Goal: Navigation & Orientation: Find specific page/section

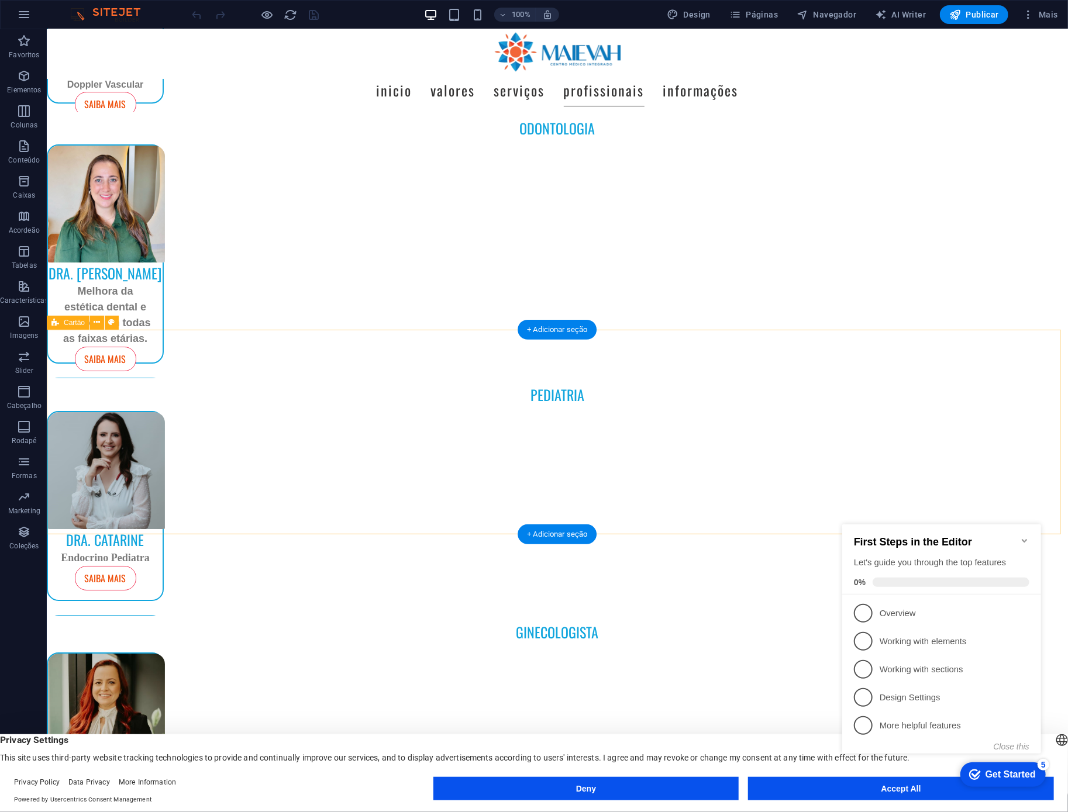
scroll to position [4948, 0]
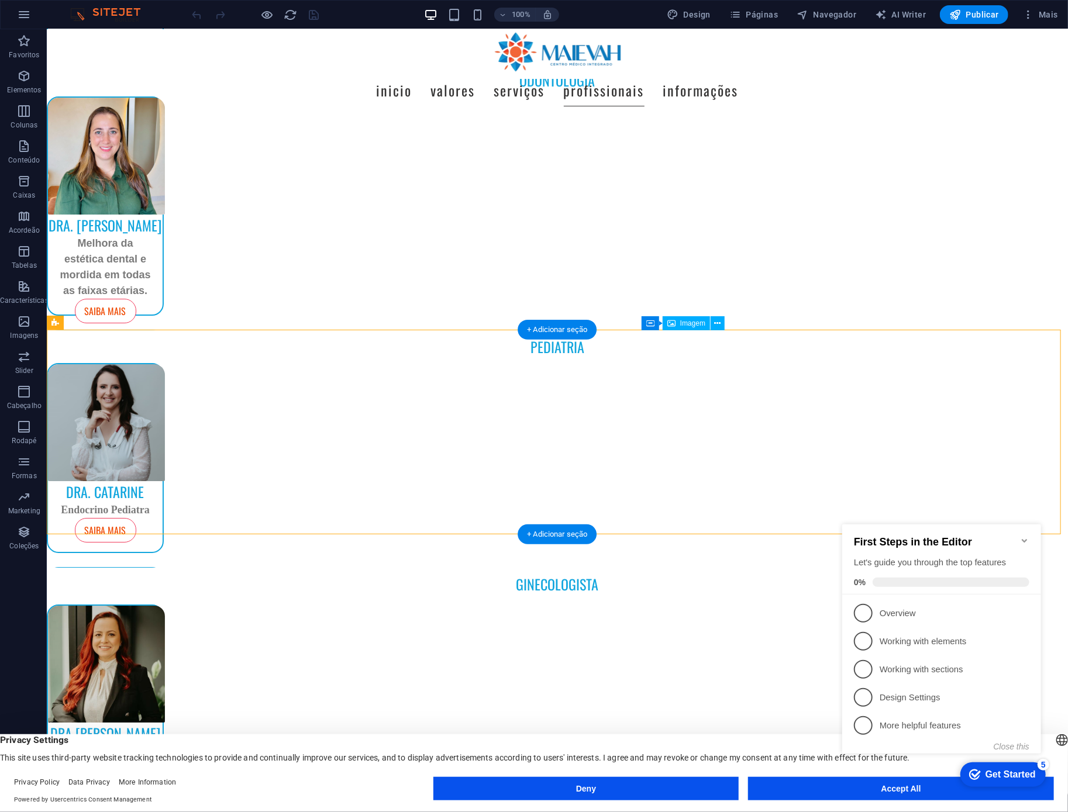
drag, startPoint x: 717, startPoint y: 422, endPoint x: 657, endPoint y: 421, distance: 60.3
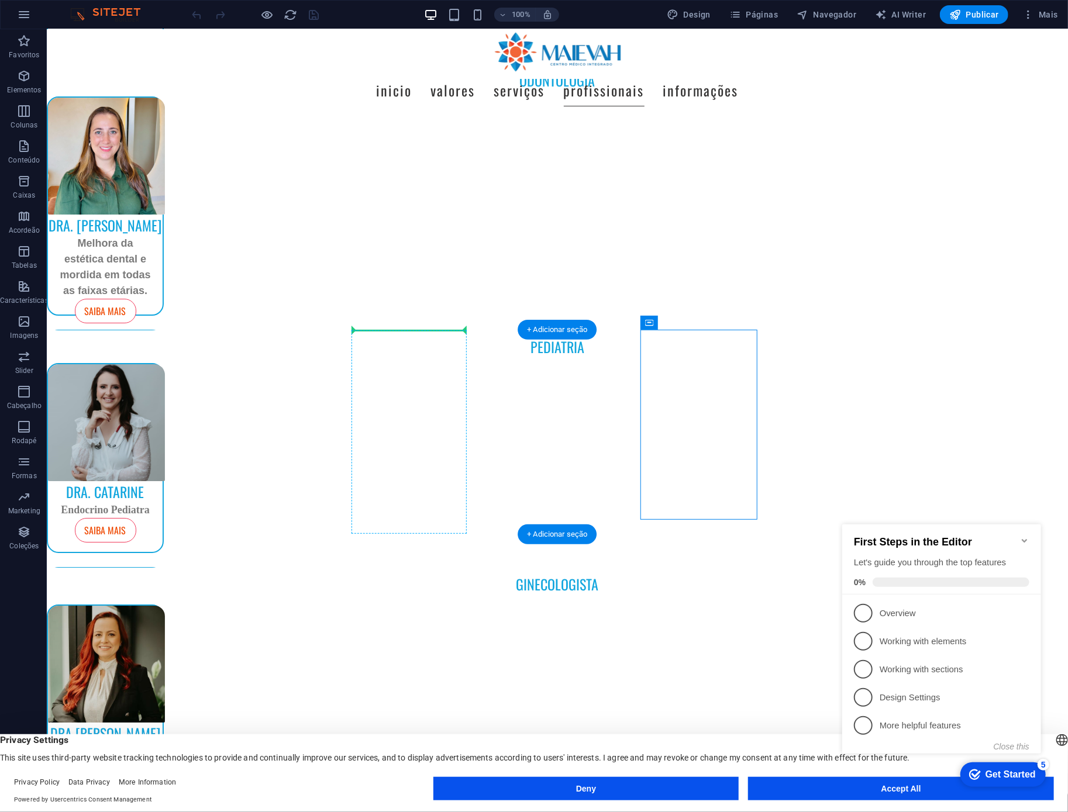
drag, startPoint x: 710, startPoint y: 353, endPoint x: 407, endPoint y: 344, distance: 303.1
drag, startPoint x: 699, startPoint y: 353, endPoint x: 297, endPoint y: 335, distance: 402.8
drag, startPoint x: 756, startPoint y: 335, endPoint x: 698, endPoint y: 337, distance: 57.4
drag, startPoint x: 697, startPoint y: 345, endPoint x: 460, endPoint y: 351, distance: 236.9
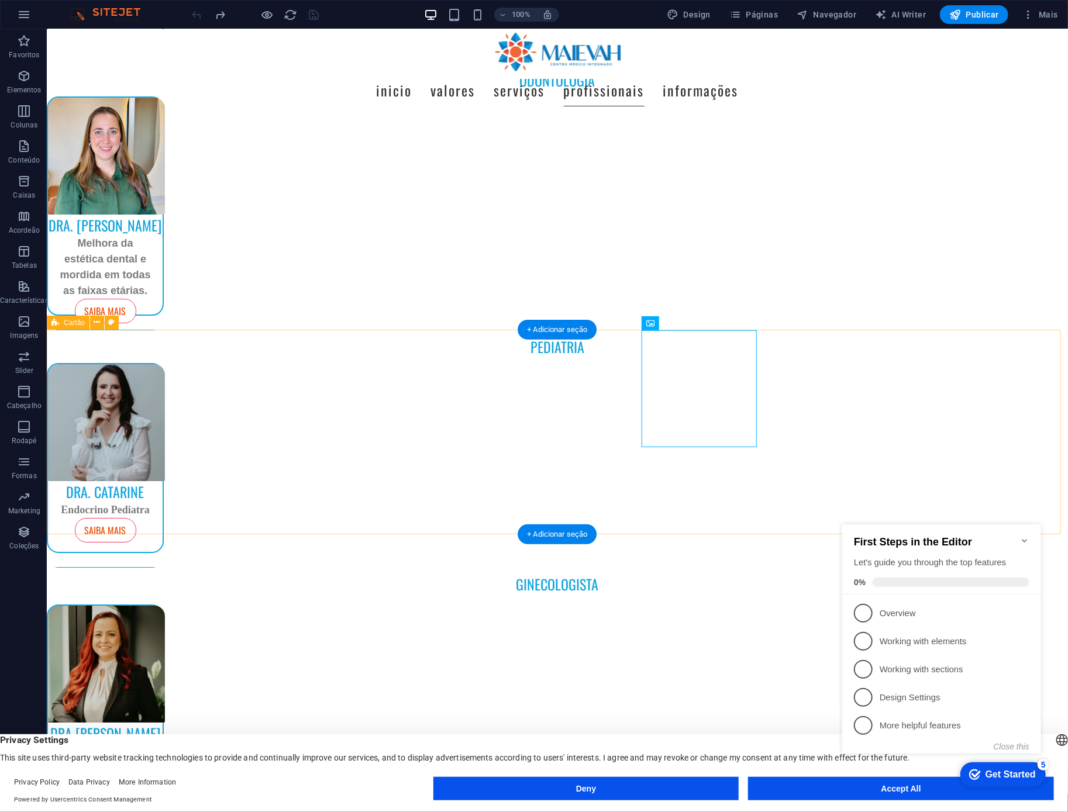
click at [860, 419] on div "dra. catarine Endocrino Pediatra Saiba Mais dr. [PERSON_NAME] pediatra Saiba Ma…" at bounding box center [556, 465] width 1021 height 205
drag, startPoint x: 827, startPoint y: 394, endPoint x: 647, endPoint y: 449, distance: 188.3
click at [647, 449] on div "dra. catarine Endocrino Pediatra Saiba Mais dr. [PERSON_NAME] pediatra Saiba Ma…" at bounding box center [556, 465] width 1021 height 205
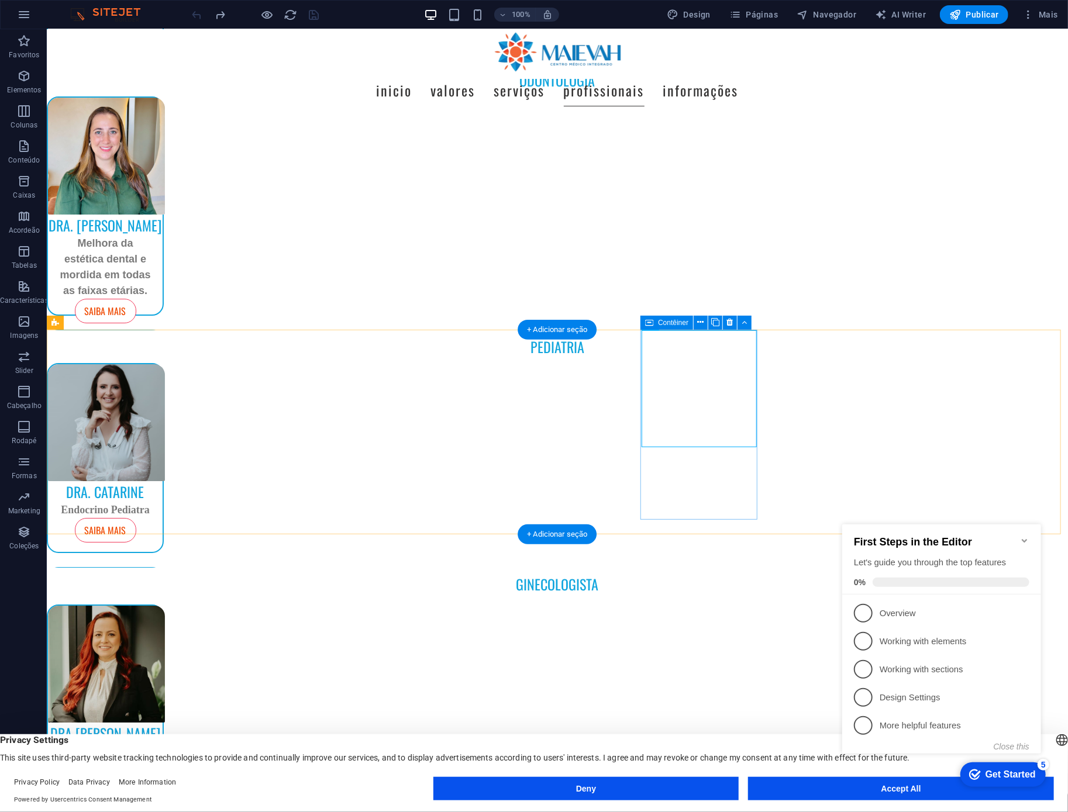
click at [652, 322] on icon at bounding box center [649, 323] width 8 height 14
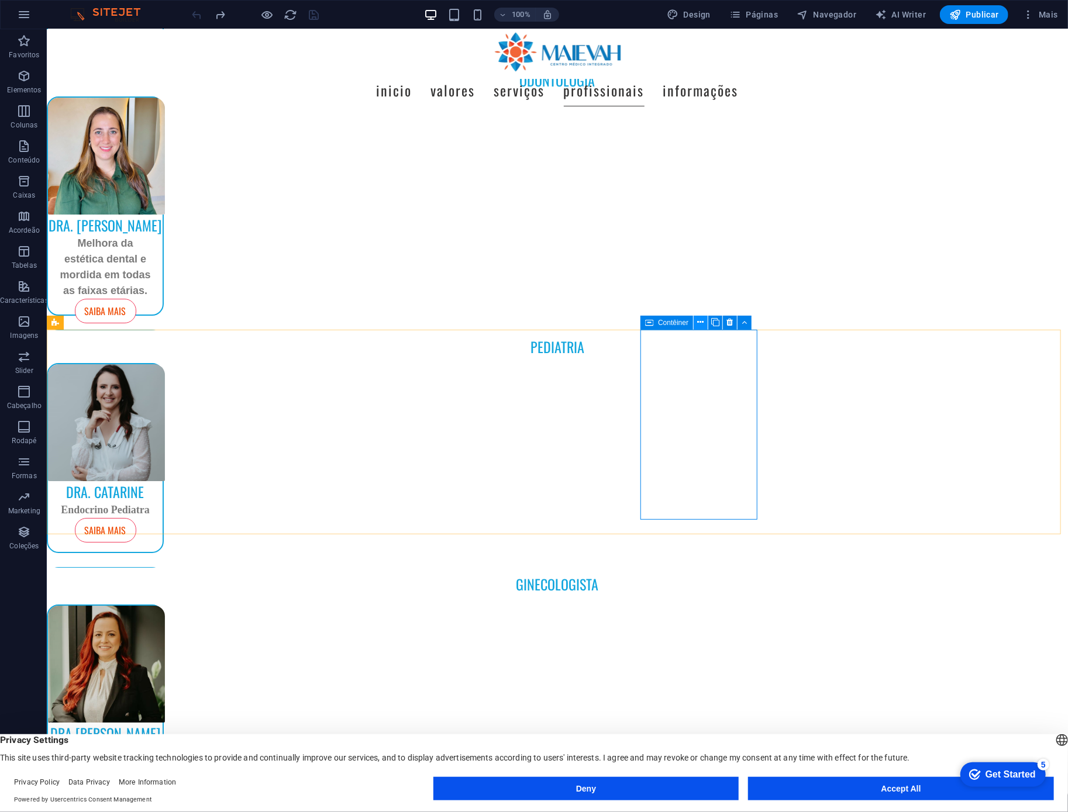
click at [706, 323] on button at bounding box center [701, 323] width 14 height 14
click at [654, 325] on div "Contêiner" at bounding box center [666, 323] width 53 height 14
click at [700, 323] on icon at bounding box center [701, 322] width 6 height 12
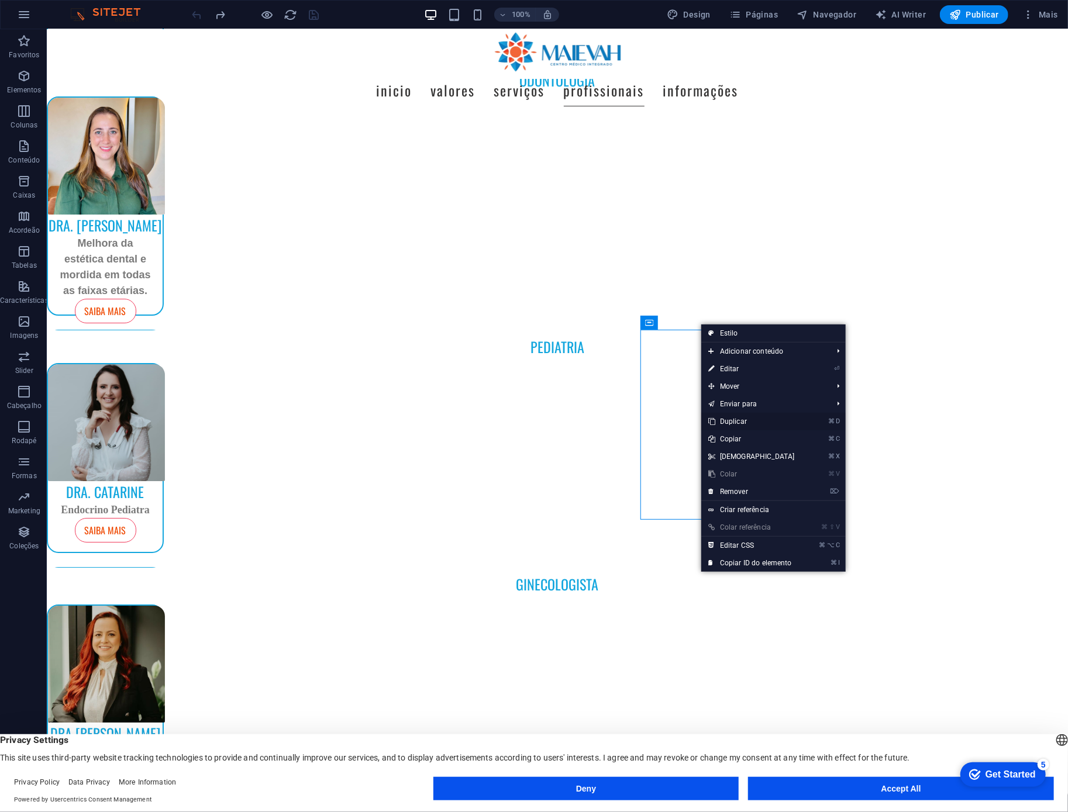
click at [749, 427] on link "⌘ D Duplicar" at bounding box center [751, 422] width 101 height 18
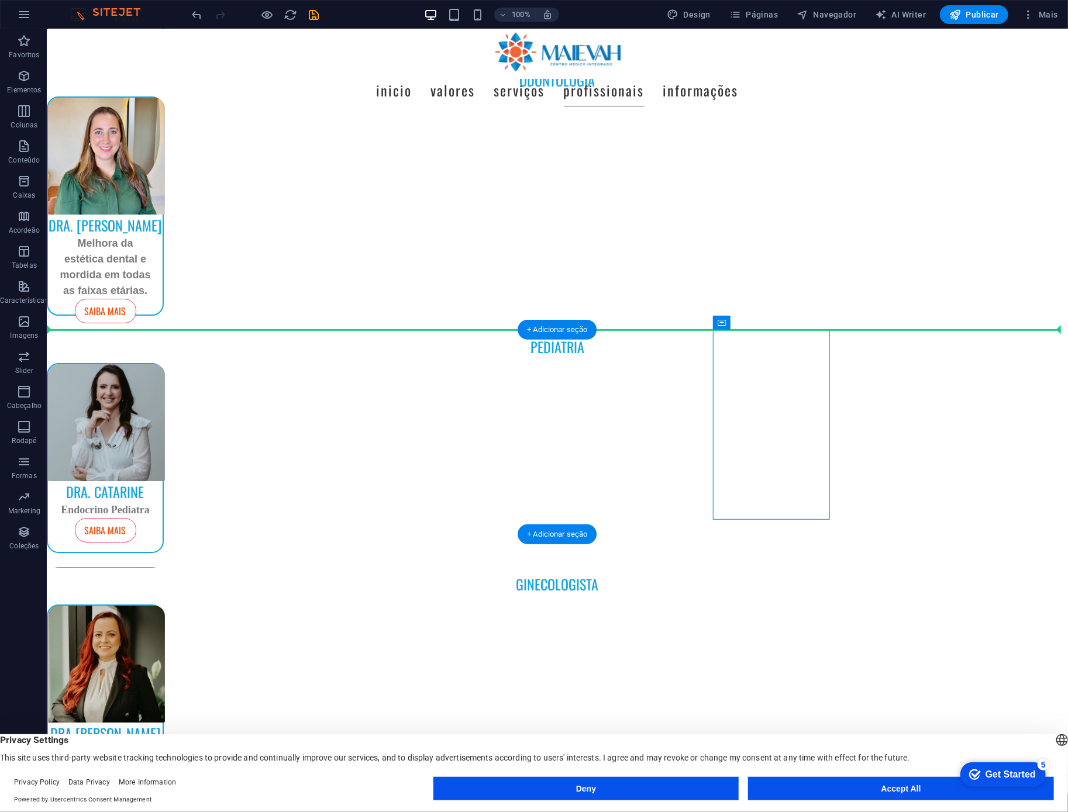
drag, startPoint x: 768, startPoint y: 351, endPoint x: 175, endPoint y: 348, distance: 593.0
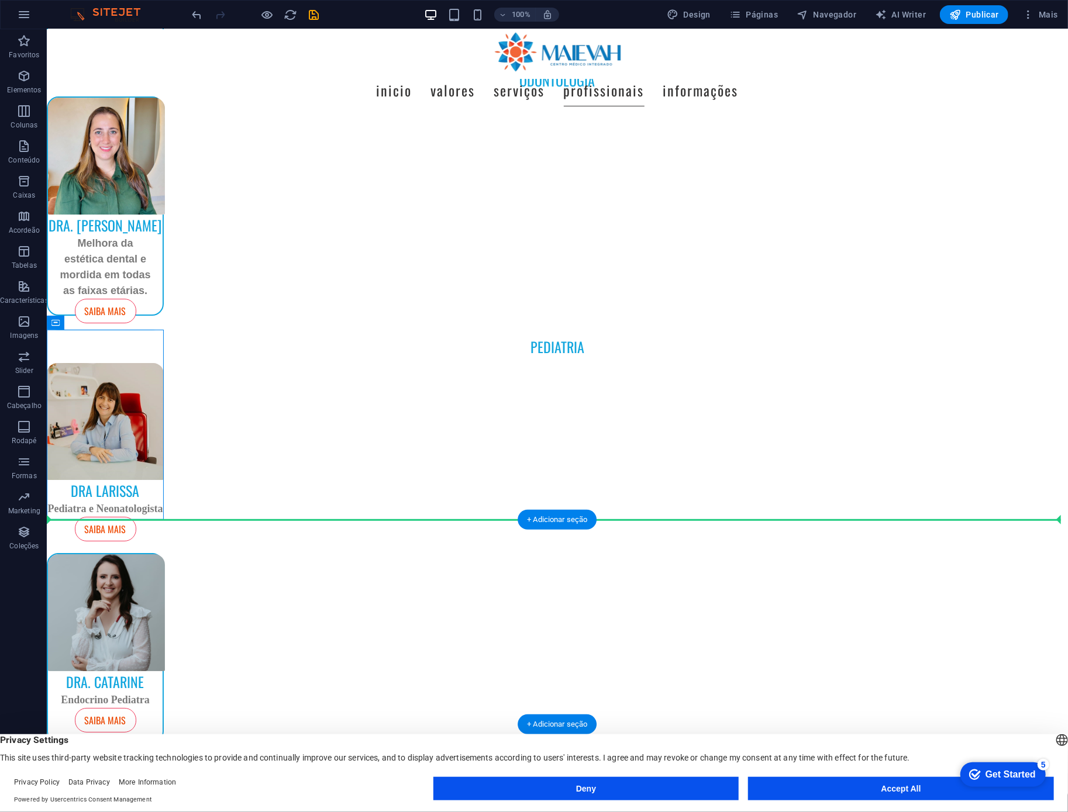
drag, startPoint x: 103, startPoint y: 349, endPoint x: 267, endPoint y: 581, distance: 284.6
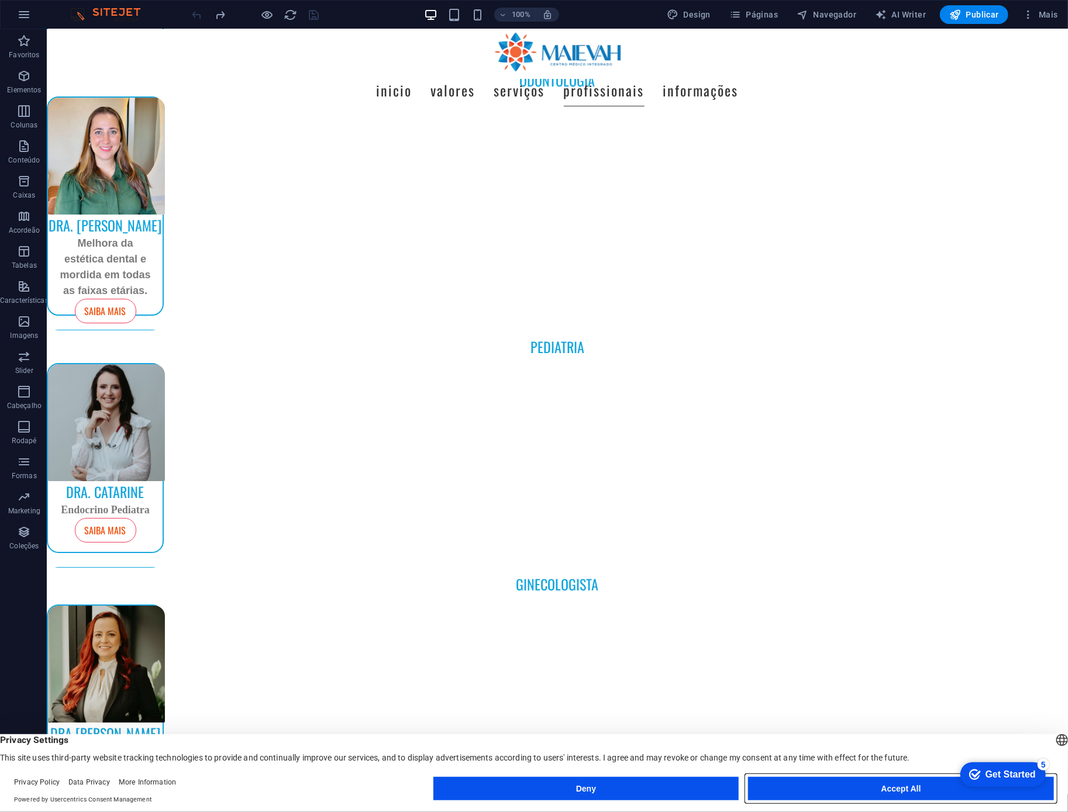
click at [814, 782] on button "Accept All" at bounding box center [901, 788] width 306 height 23
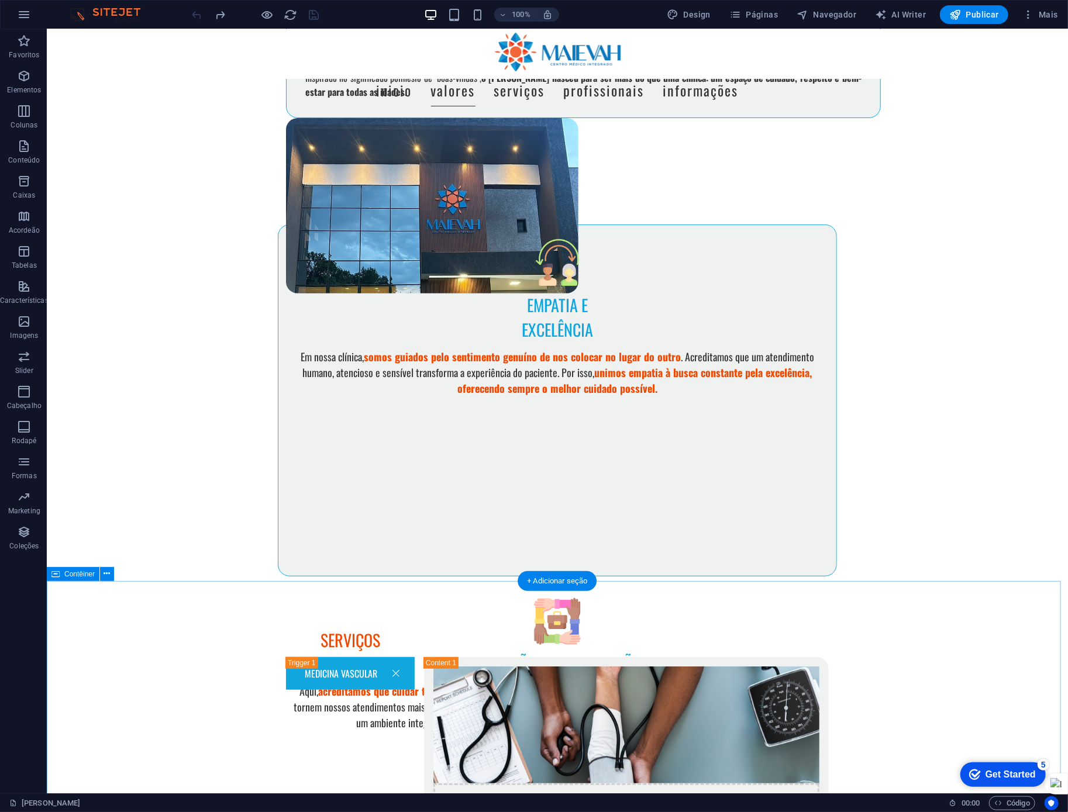
scroll to position [0, 0]
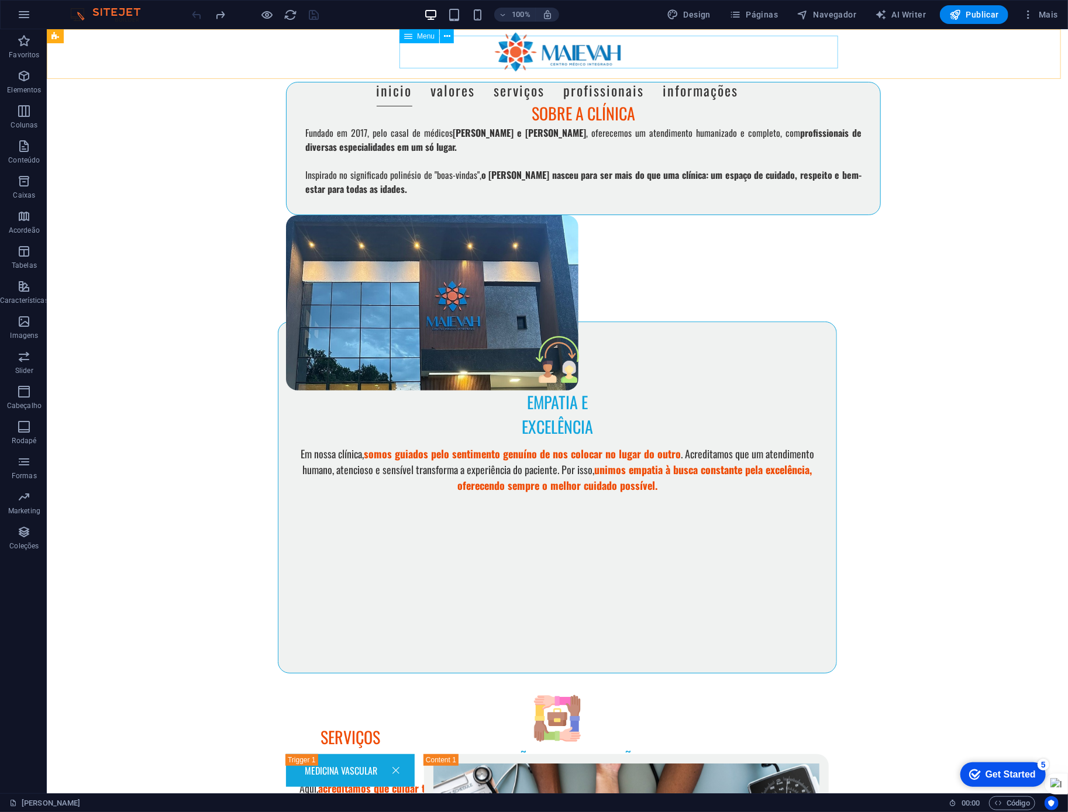
click at [522, 73] on nav "Inicio Valores Serviços Profissionais Informações" at bounding box center [557, 89] width 568 height 33
click at [497, 73] on nav "Inicio Valores Serviços Profissionais Informações" at bounding box center [557, 89] width 568 height 33
click at [512, 73] on nav "Inicio Valores Serviços Profissionais Informações" at bounding box center [557, 89] width 568 height 33
click at [511, 73] on nav "Inicio Valores Serviços Profissionais Informações" at bounding box center [557, 89] width 568 height 33
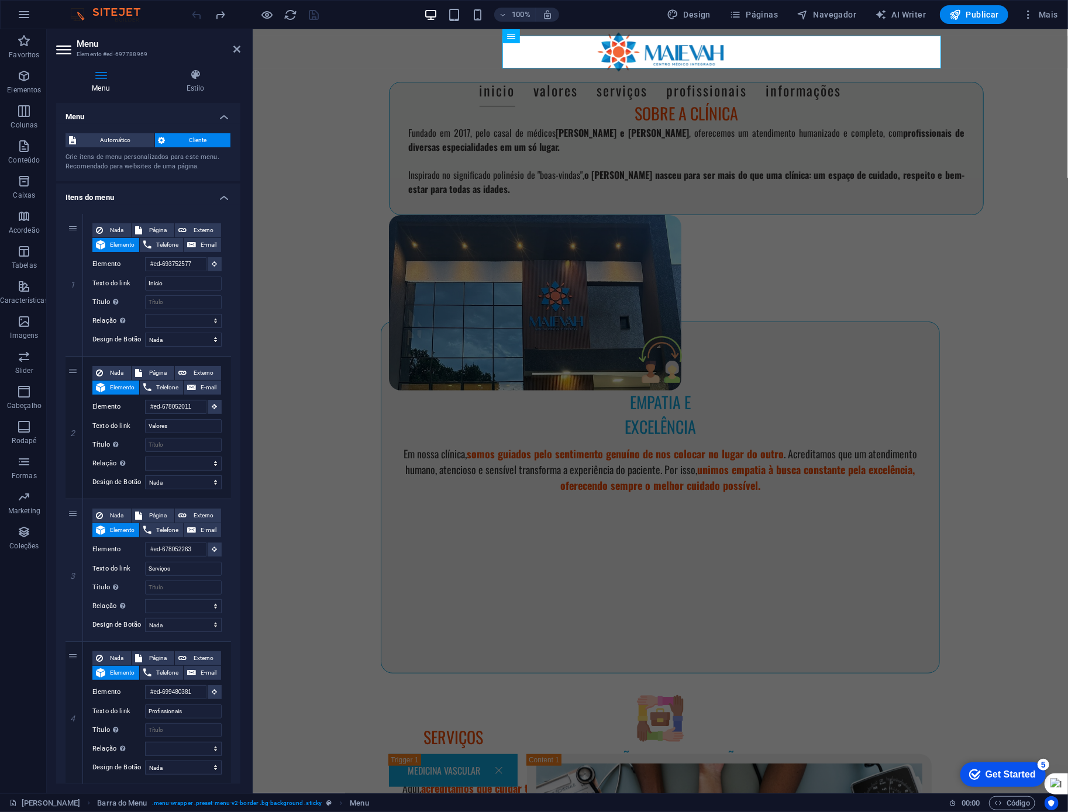
click at [429, 81] on div "Sobre a clínica Fundado em 2017, pelo casal de médicos [PERSON_NAME] e [PERSON_…" at bounding box center [659, 198] width 815 height 234
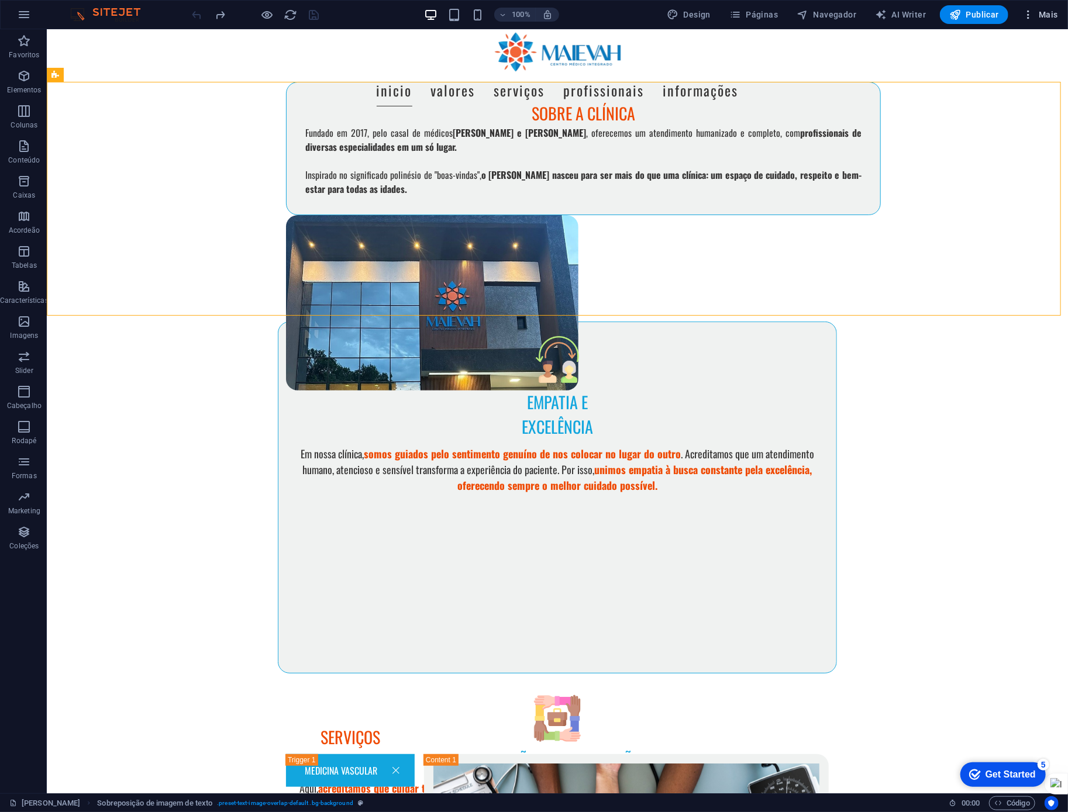
click at [1030, 19] on icon "button" at bounding box center [1028, 15] width 12 height 12
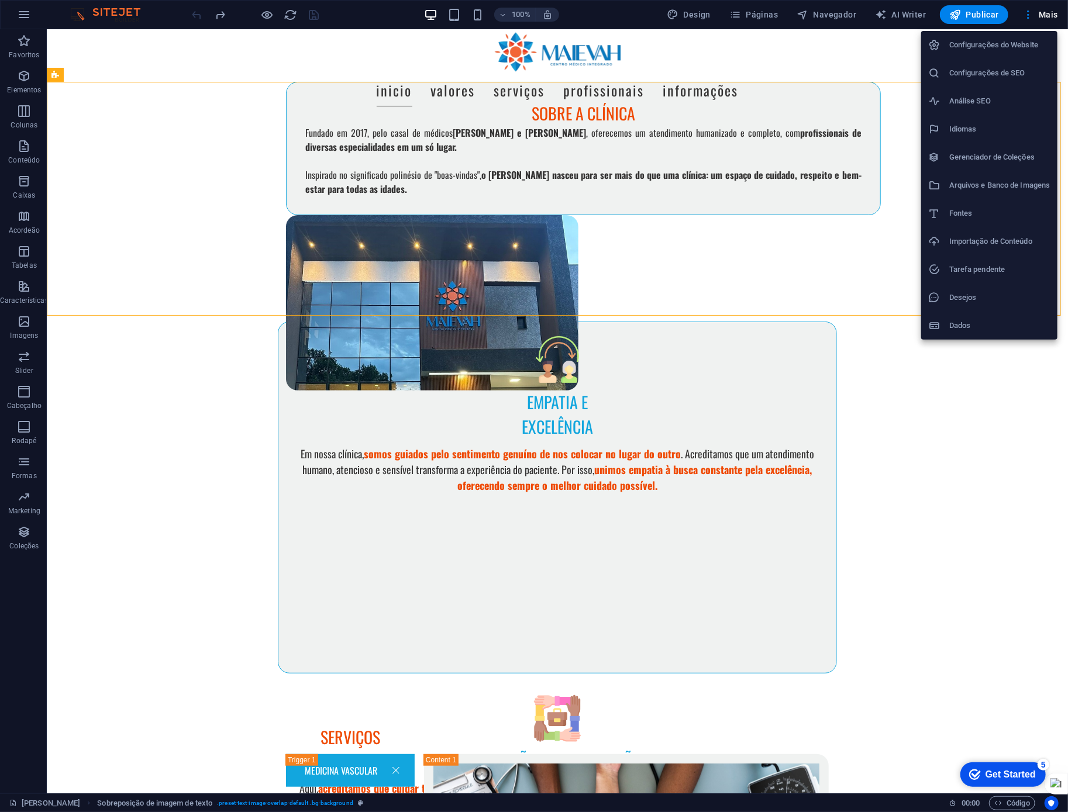
click at [992, 397] on div at bounding box center [534, 406] width 1068 height 812
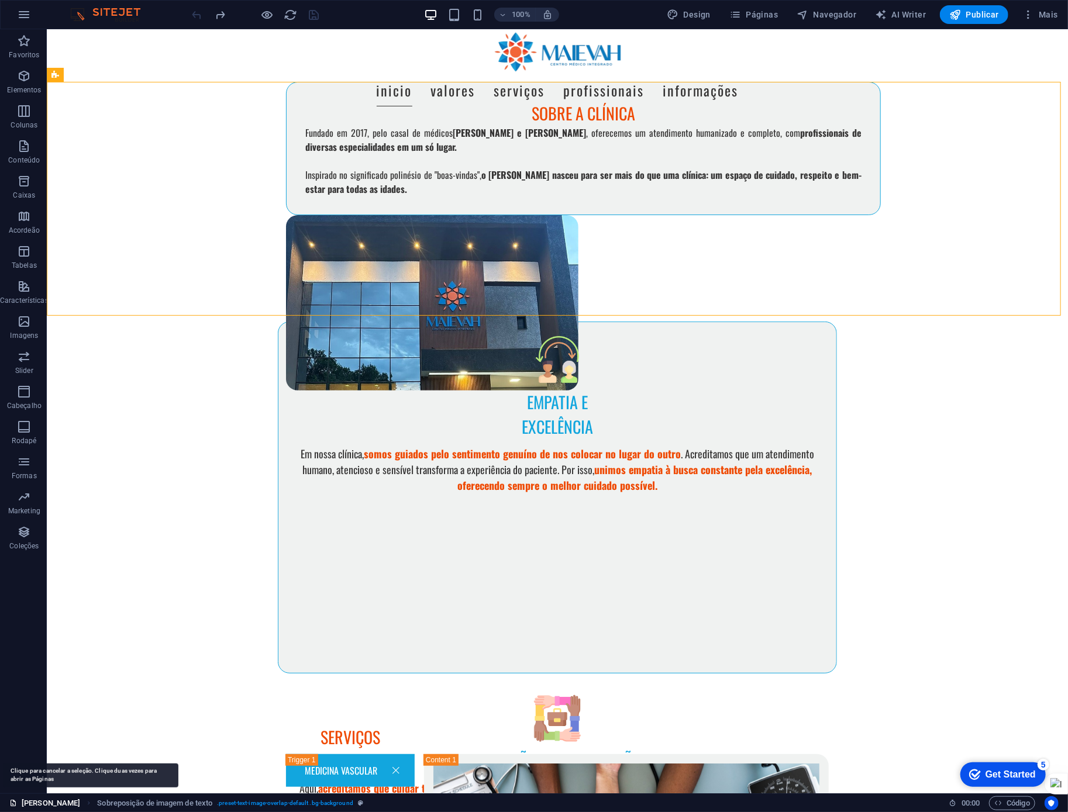
click at [53, 809] on link "[PERSON_NAME]" at bounding box center [44, 804] width 71 height 14
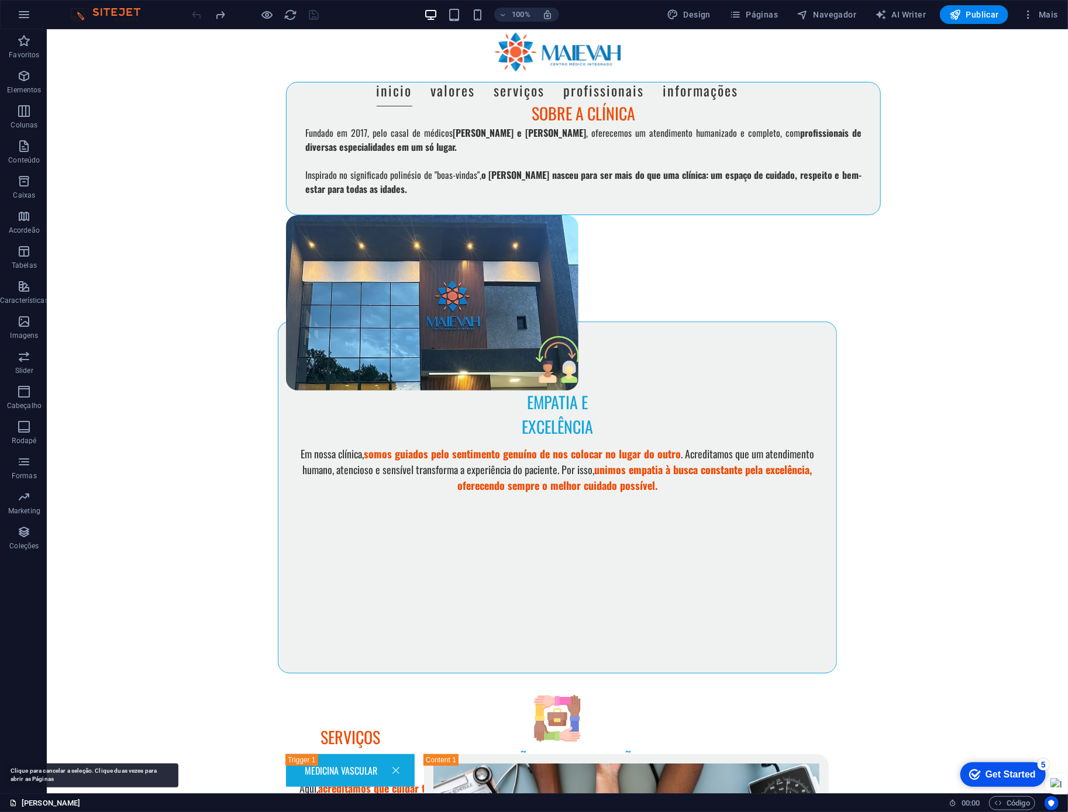
click at [53, 805] on link "[PERSON_NAME]" at bounding box center [44, 804] width 71 height 14
click at [66, 804] on link "[PERSON_NAME]" at bounding box center [44, 804] width 71 height 14
click at [13, 694] on div "Favoritos Elementos Colunas Conteúdo Caixas Acordeão Tabelas Características Im…" at bounding box center [23, 411] width 47 height 764
click at [1009, 804] on span "Código" at bounding box center [1012, 804] width 36 height 14
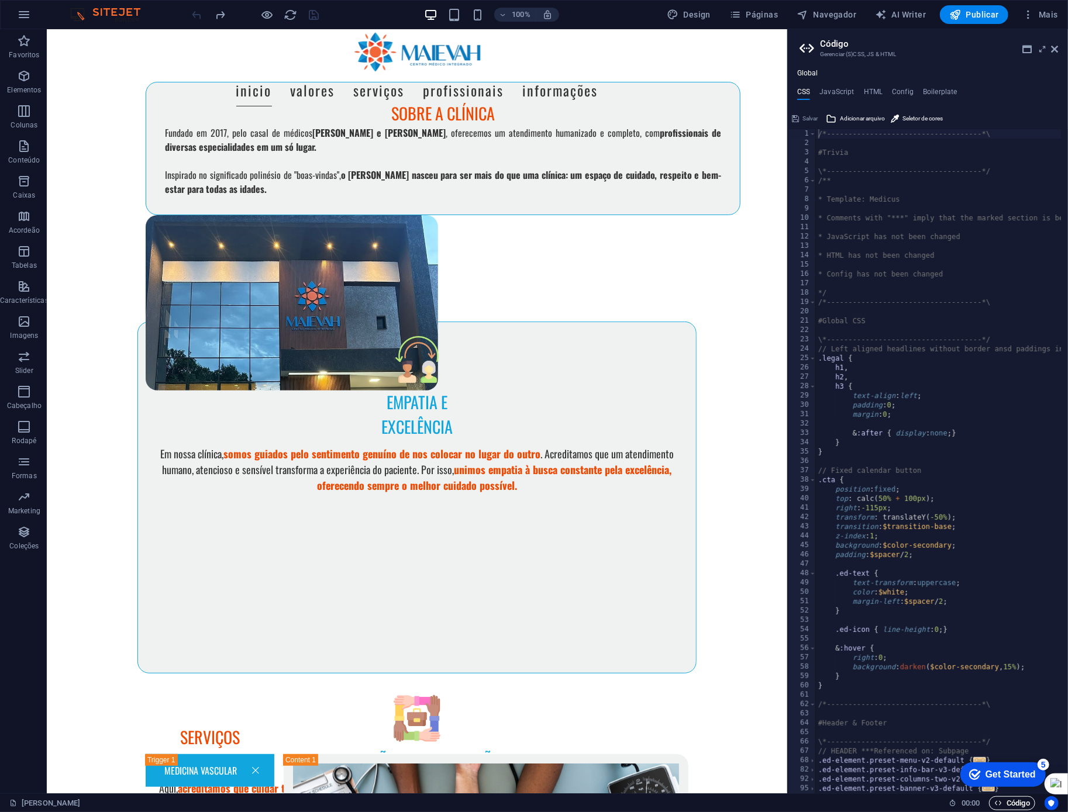
click at [1009, 804] on span "Código" at bounding box center [1012, 804] width 36 height 14
click at [1060, 49] on aside "Código Gerenciar (S)CSS, JS & HTML Global CSS JavaScript HTML Config Boilerplat…" at bounding box center [927, 411] width 281 height 764
click at [1057, 47] on icon at bounding box center [1055, 48] width 7 height 9
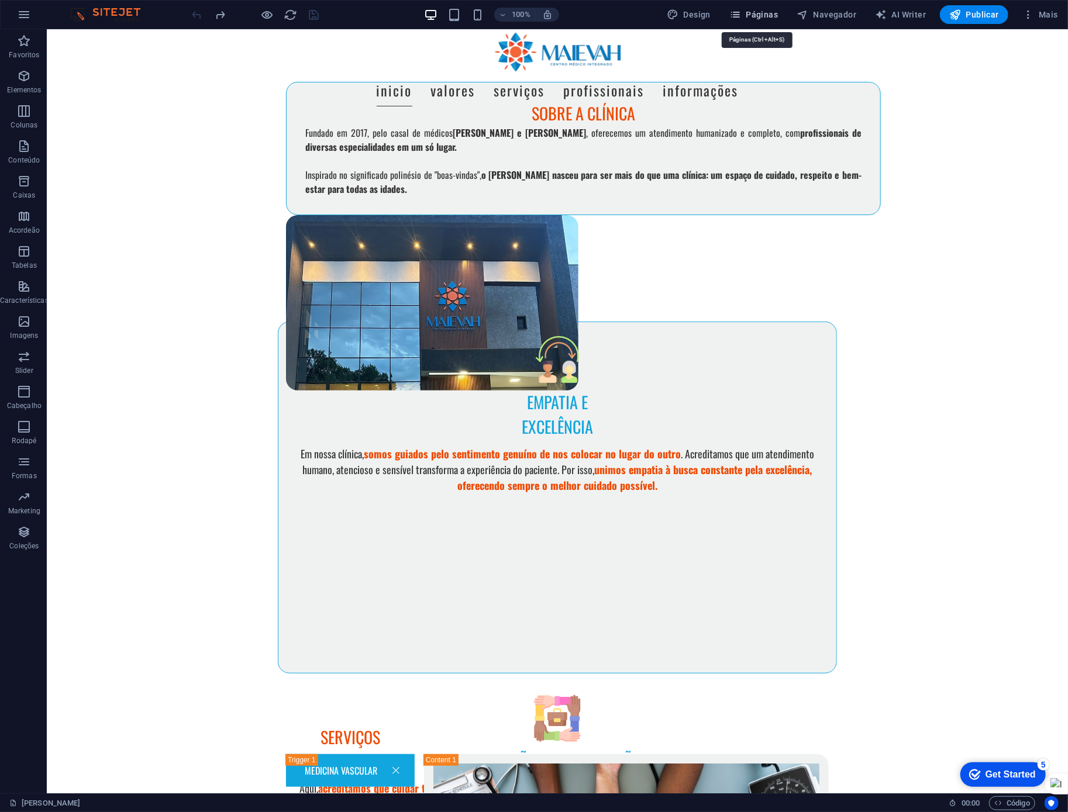
click at [764, 15] on span "Páginas" at bounding box center [753, 15] width 49 height 12
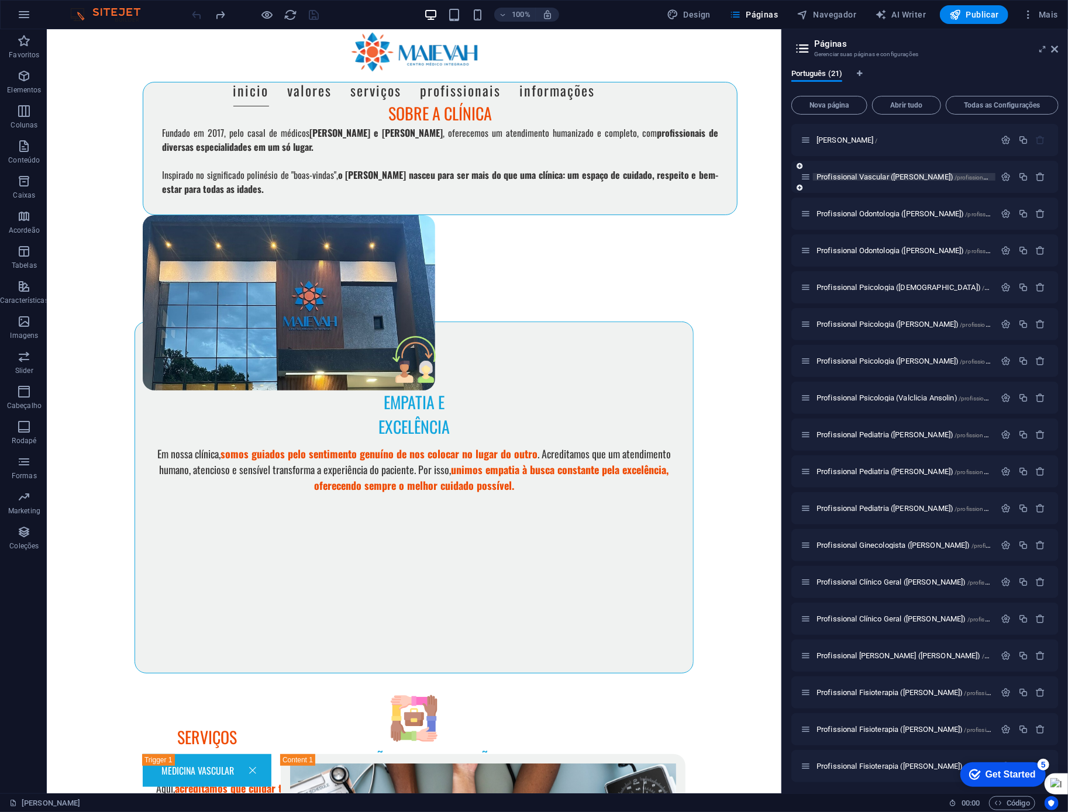
click at [861, 178] on span "Profissional Vascular ([PERSON_NAME]) /profissional-vascular-[PERSON_NAME]" at bounding box center [937, 177] width 243 height 9
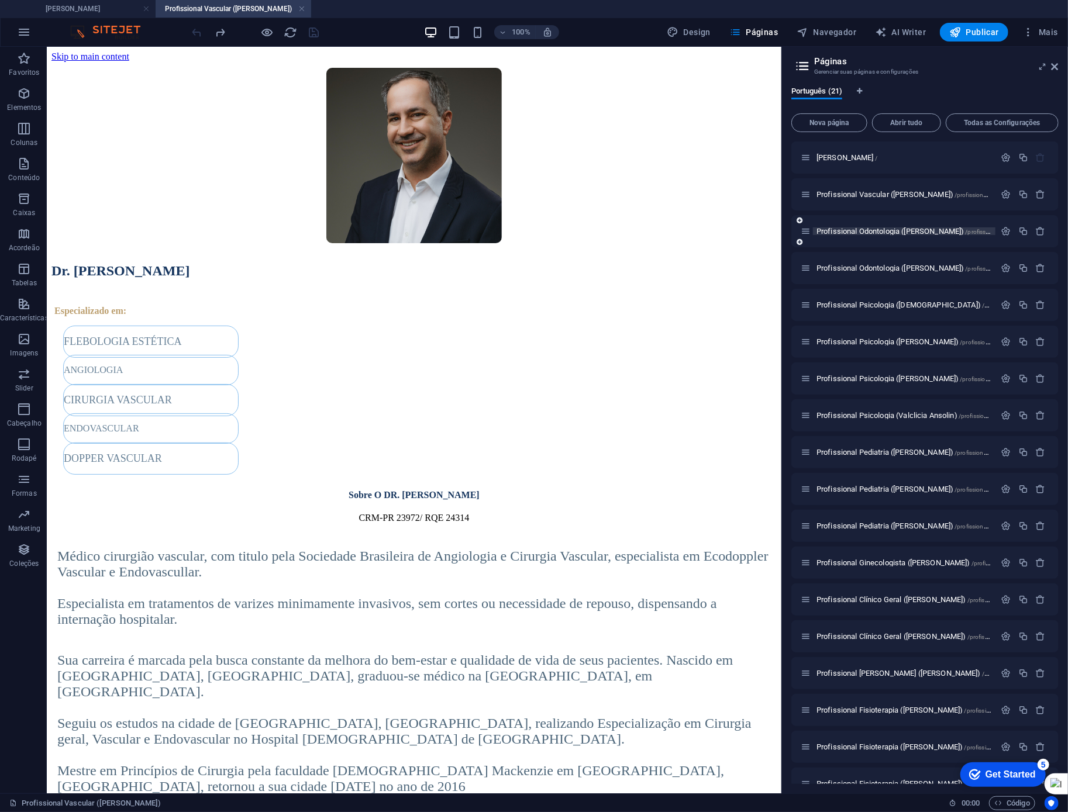
click at [873, 235] on span "Profissional Odontologia ([PERSON_NAME]) /profissional-odontologia-[PERSON_NAME]" at bounding box center [948, 231] width 265 height 9
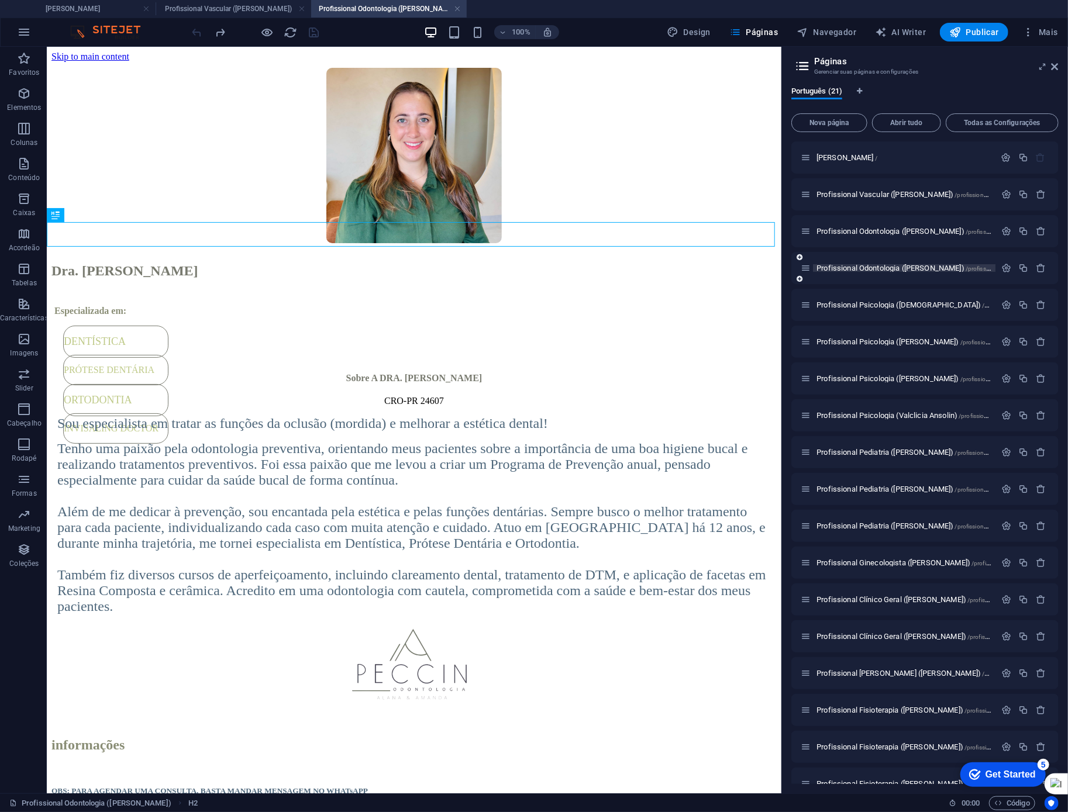
click at [901, 270] on span "Profissional Odontologia ([PERSON_NAME]) /profissional-odontologia-[PERSON_NAME]" at bounding box center [948, 268] width 265 height 9
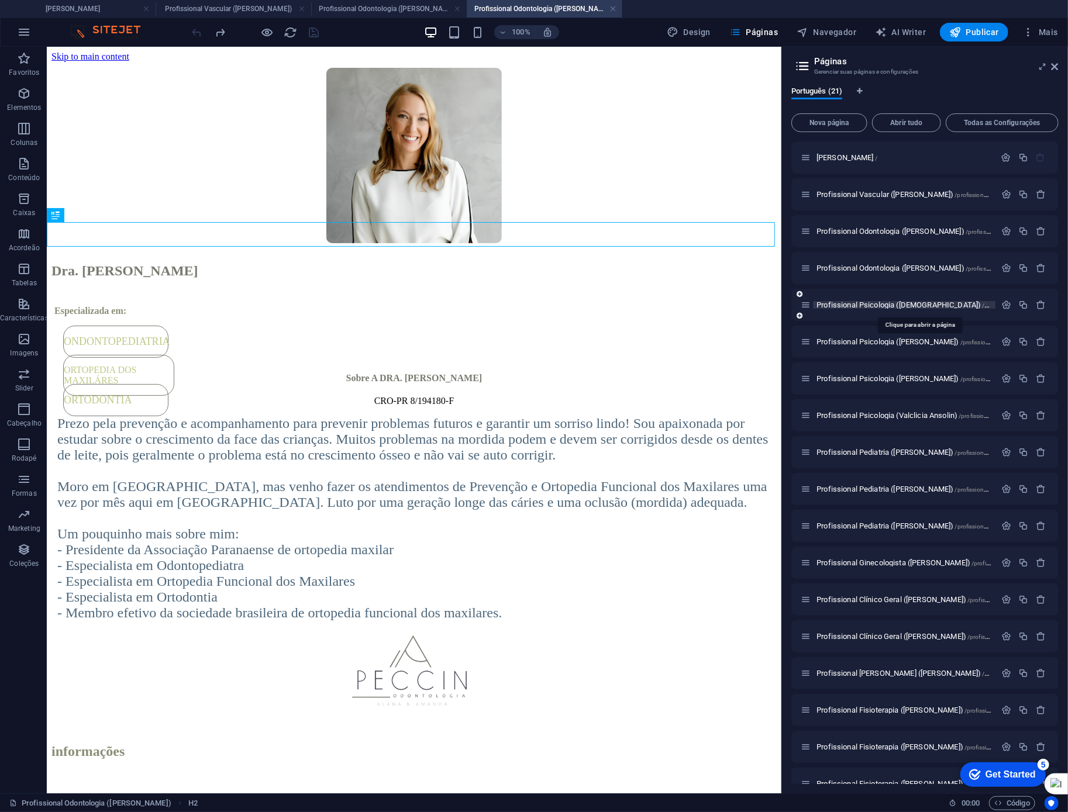
click at [914, 302] on span "Profissional Psicologia ([DEMOGRAPHIC_DATA]) /profissional-psicologia-[DEMOGRAP…" at bounding box center [963, 305] width 295 height 9
